Goal: Navigation & Orientation: Understand site structure

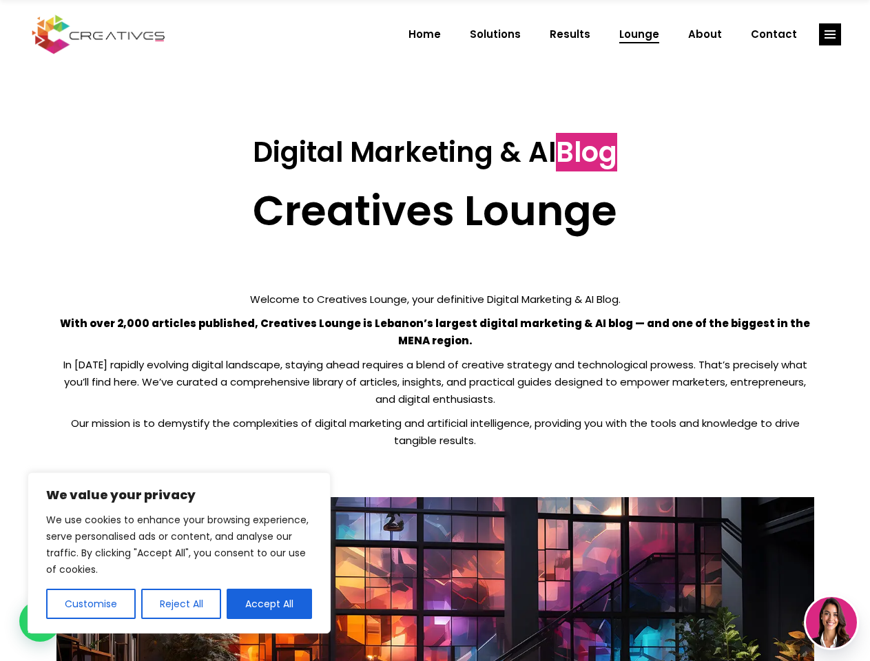
click at [435, 331] on p "With over 2,000 articles published, Creatives Lounge is Lebanon’s largest digit…" at bounding box center [435, 332] width 758 height 34
click at [90, 604] on button "Customise" at bounding box center [91, 604] width 90 height 30
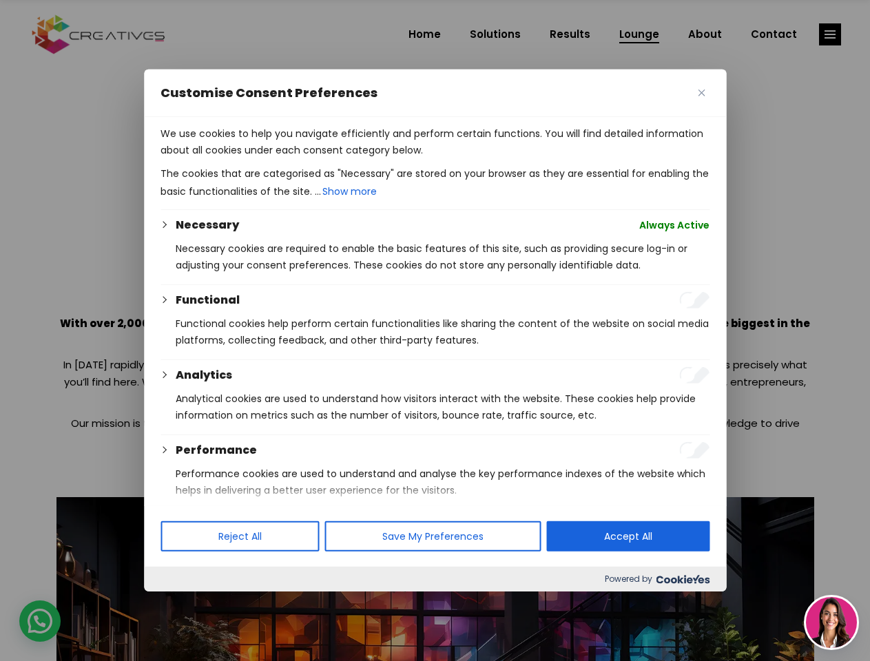
click at [180, 604] on div at bounding box center [435, 330] width 870 height 661
click at [269, 158] on p "We use cookies to help you navigate efficiently and perform certain functions. …" at bounding box center [434, 141] width 549 height 33
click at [830, 34] on div at bounding box center [435, 330] width 870 height 661
click at [831, 623] on img at bounding box center [831, 622] width 51 height 51
